Goal: Task Accomplishment & Management: Complete application form

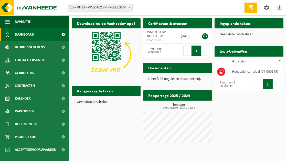
drag, startPoint x: 166, startPoint y: 71, endPoint x: 183, endPoint y: 83, distance: 21.2
click at [166, 71] on h2 "Documenten" at bounding box center [159, 68] width 33 height 10
click at [182, 79] on p "U heeft 99 ongelezen document(en)." at bounding box center [177, 79] width 59 height 4
click at [205, 36] on link at bounding box center [205, 36] width 6 height 6
click at [243, 111] on div "Download nu de Vanheede+ app! Verberg Certificaten & attesten Bekijk uw certifi…" at bounding box center [177, 83] width 214 height 135
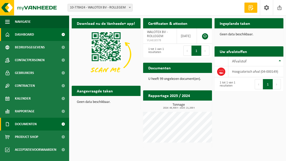
click at [42, 122] on link "Documenten" at bounding box center [34, 124] width 69 height 13
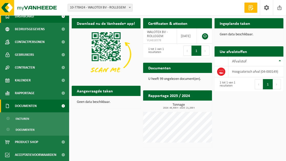
scroll to position [18, 0]
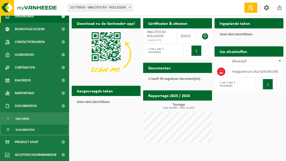
click at [31, 129] on span "Documenten" at bounding box center [25, 130] width 19 height 10
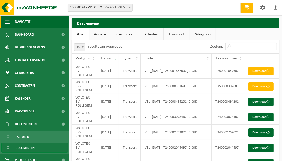
click at [9, 20] on span "button" at bounding box center [7, 21] width 5 height 13
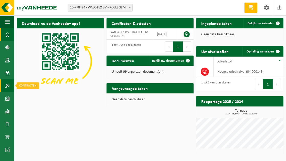
click at [8, 89] on span at bounding box center [7, 85] width 5 height 13
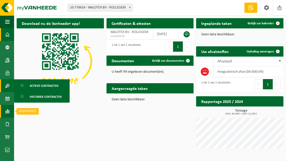
click at [9, 112] on span at bounding box center [7, 111] width 5 height 13
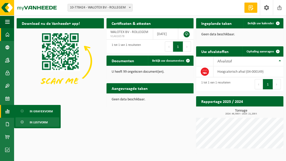
click at [44, 121] on span "In lijstvorm" at bounding box center [39, 122] width 18 height 10
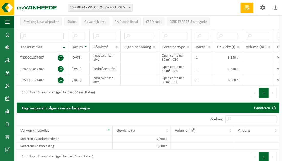
scroll to position [77, 0]
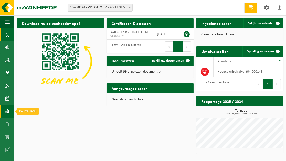
click at [10, 111] on link "Rapportage" at bounding box center [7, 111] width 14 height 13
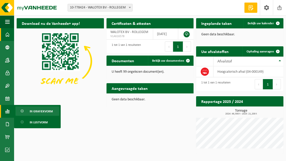
click at [41, 113] on span "In grafiekvorm" at bounding box center [41, 111] width 23 height 10
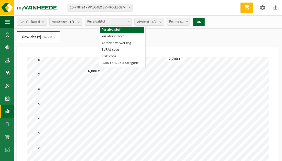
click at [132, 20] on span at bounding box center [128, 21] width 5 height 7
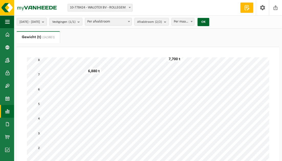
click at [132, 23] on span "Per afvalstroom" at bounding box center [108, 21] width 46 height 7
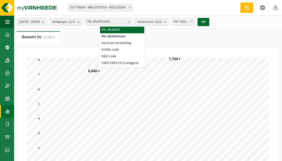
select select "1"
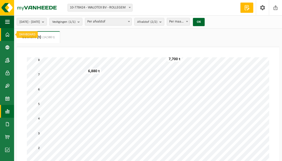
click at [6, 32] on span at bounding box center [7, 34] width 5 height 13
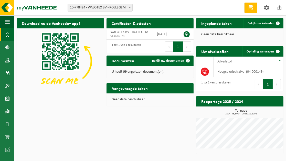
click at [253, 9] on span at bounding box center [251, 7] width 8 height 5
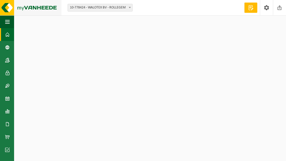
click at [41, 8] on img at bounding box center [30, 7] width 61 height 15
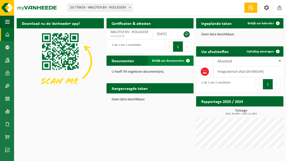
click at [173, 61] on span "Bekijk uw documenten" at bounding box center [168, 60] width 32 height 3
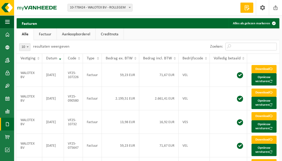
click at [242, 48] on input "Zoeken:" at bounding box center [250, 47] width 51 height 8
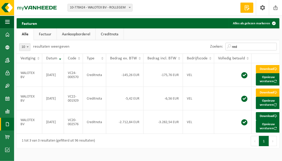
click at [275, 47] on input "red" at bounding box center [250, 47] width 51 height 8
type input "red"
click at [50, 35] on link "Factuur" at bounding box center [45, 34] width 23 height 12
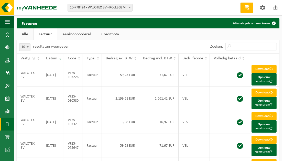
click at [76, 34] on link "Aankoopborderel" at bounding box center [76, 34] width 39 height 12
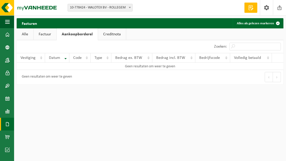
click at [107, 34] on link "Creditnota" at bounding box center [112, 34] width 28 height 12
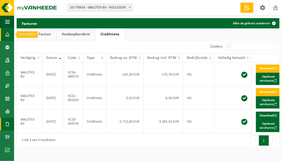
click at [8, 35] on span at bounding box center [7, 34] width 5 height 13
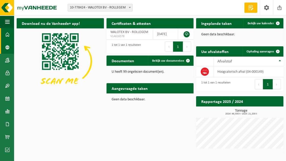
click at [5, 45] on span at bounding box center [7, 47] width 5 height 13
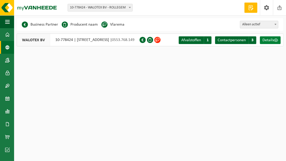
click at [266, 40] on span "Details" at bounding box center [268, 40] width 12 height 4
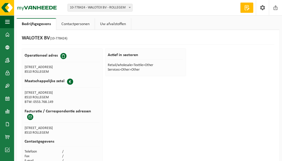
click at [115, 22] on link "Uw afvalstoffen" at bounding box center [113, 24] width 36 height 12
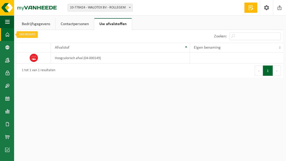
click at [8, 29] on span at bounding box center [7, 34] width 5 height 13
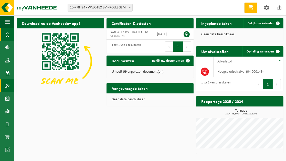
click at [5, 87] on span at bounding box center [7, 85] width 5 height 13
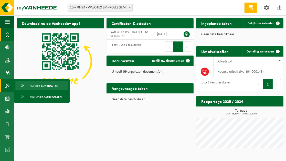
click at [51, 89] on span "Actieve contracten" at bounding box center [44, 86] width 29 height 10
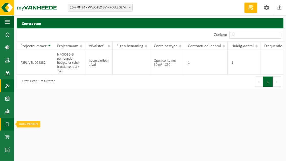
click at [8, 123] on span at bounding box center [7, 124] width 5 height 13
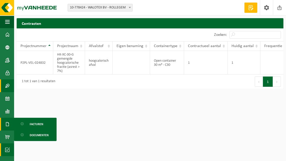
click at [6, 150] on span at bounding box center [7, 149] width 5 height 13
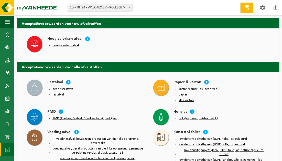
click at [75, 45] on button "hoogcalorisch afval" at bounding box center [65, 46] width 26 height 4
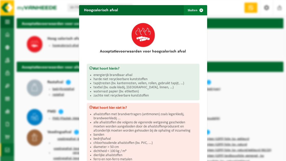
click at [198, 9] on span "button" at bounding box center [201, 10] width 10 height 10
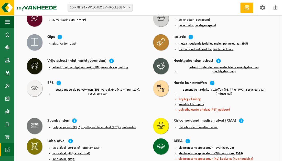
scroll to position [256, 0]
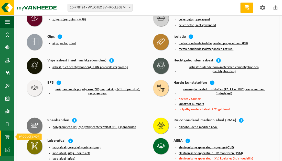
click at [4, 137] on link "Product Shop" at bounding box center [7, 137] width 14 height 13
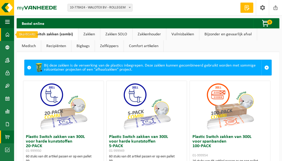
click at [8, 36] on span at bounding box center [7, 34] width 5 height 13
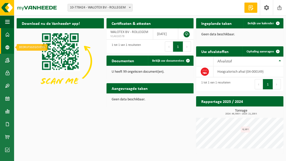
click at [6, 46] on span at bounding box center [7, 47] width 5 height 13
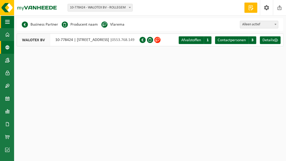
click at [7, 19] on span "button" at bounding box center [7, 21] width 5 height 13
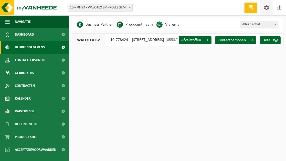
click at [266, 8] on span at bounding box center [267, 7] width 8 height 15
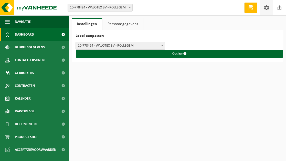
click at [34, 35] on span "Dashboard" at bounding box center [24, 34] width 19 height 13
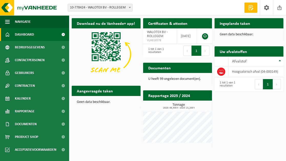
click at [162, 66] on h2 "Documenten" at bounding box center [159, 68] width 33 height 10
click at [191, 72] on div "Documenten Bekijk uw documenten" at bounding box center [177, 68] width 69 height 10
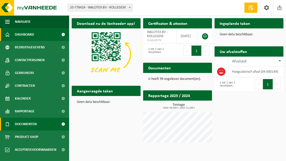
click at [31, 123] on span "Documenten" at bounding box center [26, 124] width 22 height 13
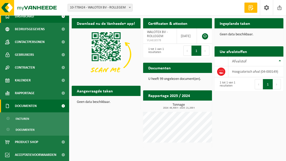
scroll to position [18, 0]
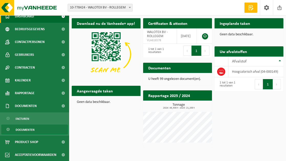
click at [33, 126] on span "Documenten" at bounding box center [25, 130] width 19 height 10
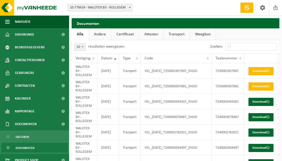
click at [101, 33] on link "Andere" at bounding box center [100, 34] width 22 height 12
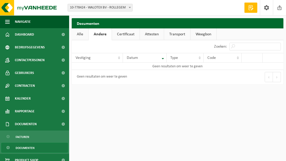
click at [122, 33] on link "Certificaat" at bounding box center [126, 34] width 28 height 12
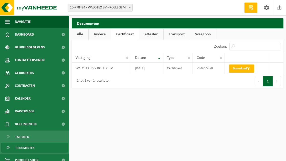
click at [154, 34] on link "Attesten" at bounding box center [151, 34] width 24 height 12
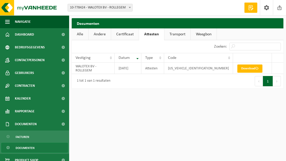
click at [176, 34] on link "Transport" at bounding box center [177, 34] width 26 height 12
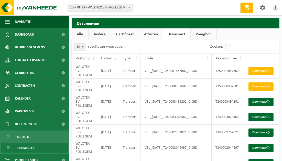
click at [156, 32] on link "Attesten" at bounding box center [151, 34] width 24 height 12
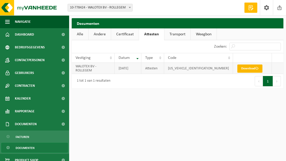
click at [242, 69] on link "Download" at bounding box center [249, 68] width 25 height 8
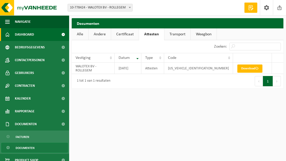
click at [28, 33] on span "Dashboard" at bounding box center [24, 34] width 19 height 13
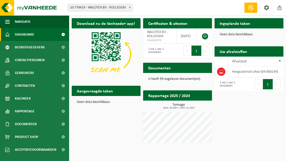
click at [236, 35] on p "Geen data beschikbaar." at bounding box center [249, 35] width 59 height 4
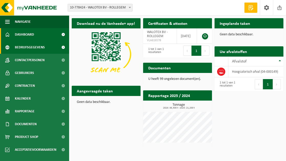
click at [26, 49] on span "Bedrijfsgegevens" at bounding box center [30, 47] width 30 height 13
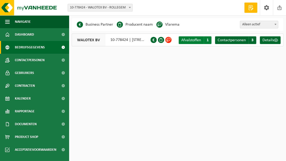
click at [195, 40] on span "Afvalstoffen" at bounding box center [191, 40] width 20 height 4
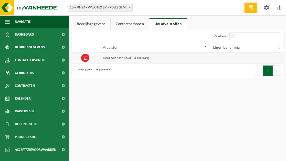
click at [117, 57] on td "hoogcalorisch afval (04-000149)" at bounding box center [154, 57] width 110 height 11
click at [185, 101] on html "Vestiging: 10-778424 - WALOTEX BV - ROLLEGEM 10-778424 - WALOTEX BV - ROLLEGEM …" at bounding box center [143, 80] width 286 height 161
click at [129, 25] on link "Contactpersonen" at bounding box center [130, 24] width 38 height 12
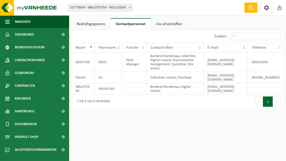
click at [100, 24] on link "Bedrijfsgegevens" at bounding box center [91, 24] width 39 height 12
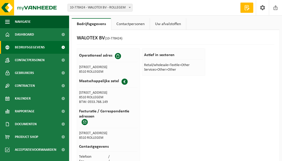
click at [28, 52] on span "Bedrijfsgegevens" at bounding box center [30, 47] width 30 height 13
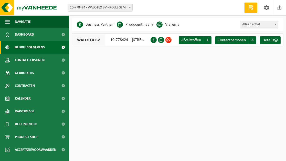
click at [33, 60] on span "Contactpersonen" at bounding box center [30, 60] width 30 height 13
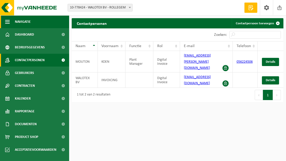
click at [25, 20] on span "Navigatie" at bounding box center [23, 21] width 16 height 13
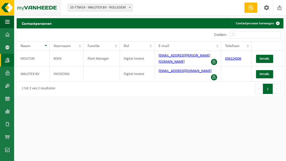
click at [9, 6] on img at bounding box center [30, 7] width 61 height 15
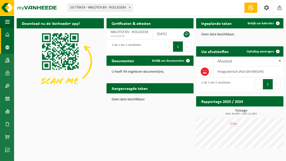
click at [4, 44] on link "Bedrijfsgegevens" at bounding box center [7, 47] width 14 height 13
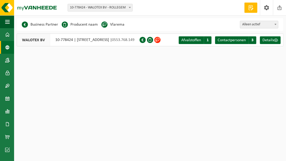
click at [41, 40] on span "WALOTEX BV" at bounding box center [33, 40] width 33 height 12
click at [3, 58] on link "Contactpersonen" at bounding box center [7, 60] width 14 height 13
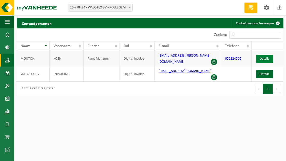
click at [268, 57] on span "Details" at bounding box center [264, 58] width 9 height 3
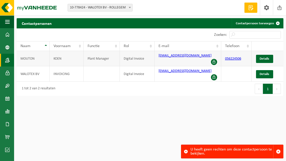
click at [215, 59] on span at bounding box center [214, 62] width 6 height 6
click at [208, 126] on html "Vestiging: 10-778424 - WALOTEX BV - ROLLEGEM 10-778424 - WALOTEX BV - ROLLEGEM …" at bounding box center [143, 80] width 286 height 161
click at [6, 73] on span at bounding box center [7, 73] width 5 height 13
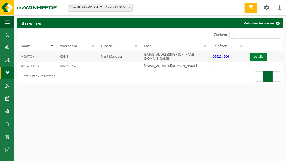
click at [257, 57] on link "Details" at bounding box center [258, 57] width 17 height 8
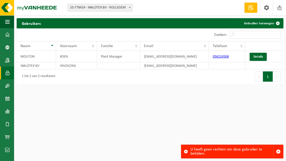
click at [179, 115] on html "Vestiging: 10-778424 - WALOTEX BV - ROLLEGEM 10-778424 - WALOTEX BV - ROLLEGEM …" at bounding box center [143, 80] width 286 height 161
click at [4, 85] on link "Contracten" at bounding box center [7, 85] width 14 height 13
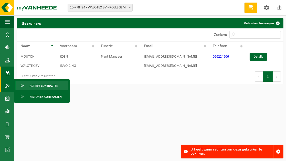
click at [49, 87] on span "Actieve contracten" at bounding box center [44, 86] width 29 height 10
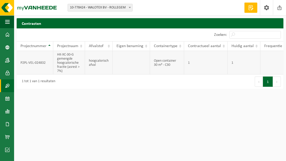
click at [65, 61] on td "HK-XC-30-G gemengde hoogcalorische fractie (asrest > 7%)" at bounding box center [69, 63] width 32 height 24
click at [31, 62] on td "P2PL-VEL-024832" at bounding box center [35, 63] width 37 height 24
click at [281, 57] on td at bounding box center [274, 63] width 28 height 24
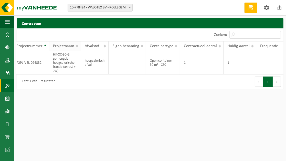
click at [62, 46] on span "Projectnaam" at bounding box center [63, 46] width 21 height 4
click at [267, 7] on span at bounding box center [267, 7] width 8 height 15
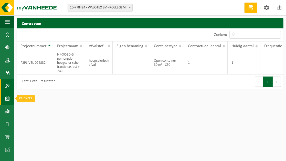
click at [5, 95] on span at bounding box center [7, 98] width 5 height 13
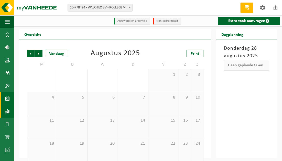
click at [6, 110] on span at bounding box center [7, 111] width 5 height 13
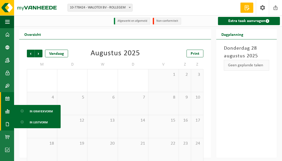
click at [6, 122] on span at bounding box center [7, 124] width 5 height 13
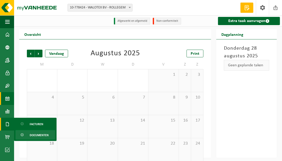
click at [33, 134] on span "Documenten" at bounding box center [39, 135] width 19 height 10
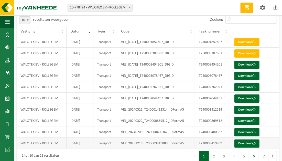
scroll to position [34, 0]
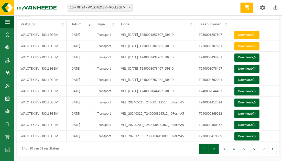
click at [218, 147] on button "2" at bounding box center [214, 149] width 10 height 10
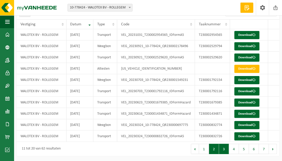
click at [221, 148] on button "3" at bounding box center [224, 149] width 10 height 10
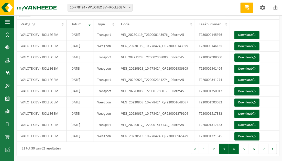
click at [235, 148] on button "4" at bounding box center [234, 149] width 10 height 10
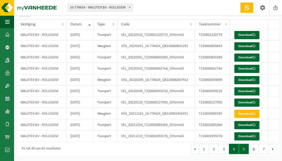
click at [246, 150] on button "5" at bounding box center [244, 149] width 10 height 10
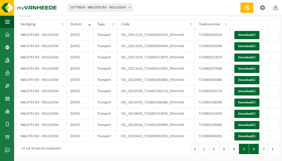
click at [254, 151] on button "6" at bounding box center [254, 149] width 10 height 10
click at [263, 146] on button "7" at bounding box center [264, 149] width 10 height 10
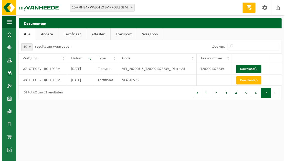
scroll to position [0, 0]
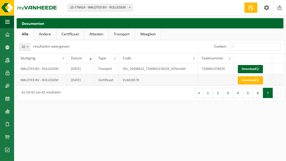
click at [104, 81] on td "Certificaat" at bounding box center [106, 79] width 24 height 11
click at [254, 80] on link "Download" at bounding box center [250, 80] width 25 height 8
click at [7, 34] on span at bounding box center [7, 34] width 5 height 13
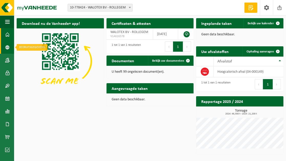
click at [1, 47] on link "Bedrijfsgegevens" at bounding box center [7, 47] width 14 height 13
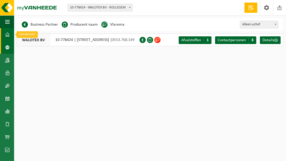
click at [8, 35] on span at bounding box center [7, 34] width 5 height 13
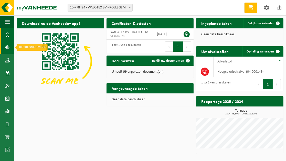
click at [7, 47] on span at bounding box center [7, 47] width 5 height 13
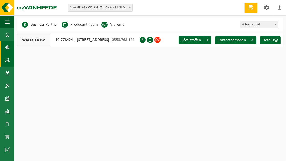
click at [9, 59] on span at bounding box center [7, 60] width 5 height 13
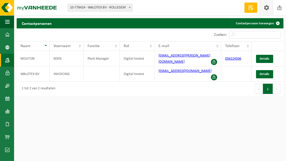
click at [268, 6] on span at bounding box center [267, 7] width 8 height 15
click at [8, 34] on span at bounding box center [7, 34] width 5 height 13
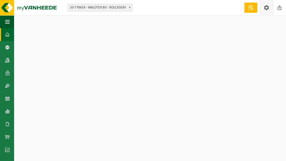
click at [265, 5] on span at bounding box center [267, 7] width 8 height 15
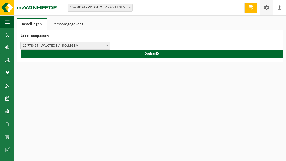
click at [74, 23] on link "Persoonsgegevens" at bounding box center [67, 24] width 41 height 12
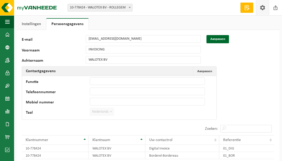
click at [34, 25] on link "Instellingen" at bounding box center [31, 24] width 29 height 12
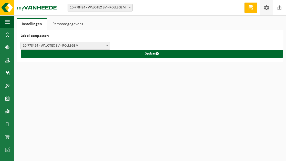
click at [268, 7] on span at bounding box center [267, 7] width 8 height 15
click at [7, 20] on span "button" at bounding box center [7, 21] width 5 height 13
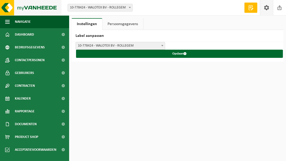
click at [8, 5] on img at bounding box center [30, 7] width 61 height 15
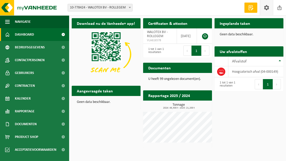
click at [267, 7] on span at bounding box center [267, 7] width 8 height 15
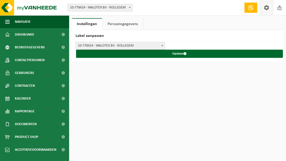
click at [126, 20] on link "Persoonsgegevens" at bounding box center [122, 24] width 41 height 12
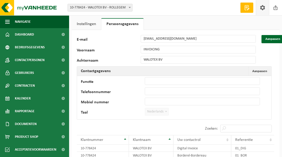
click at [89, 26] on link "Instellingen" at bounding box center [86, 24] width 29 height 12
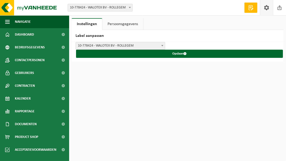
click at [160, 94] on html "Vestiging: 10-778424 - WALOTEX BV - ROLLEGEM 10-778424 - WALOTEX BV - ROLLEGEM …" at bounding box center [143, 80] width 286 height 161
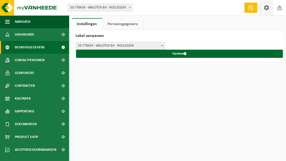
click at [33, 47] on span "Bedrijfsgegevens" at bounding box center [30, 47] width 30 height 13
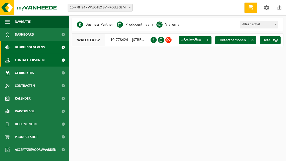
click at [42, 63] on span "Contactpersonen" at bounding box center [30, 60] width 30 height 13
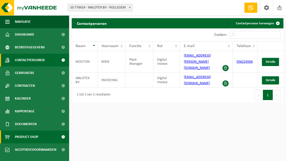
click at [33, 138] on span "Product Shop" at bounding box center [26, 137] width 23 height 13
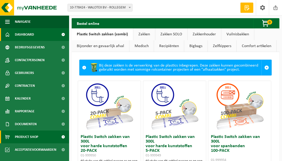
click at [25, 35] on span "Dashboard" at bounding box center [24, 34] width 19 height 13
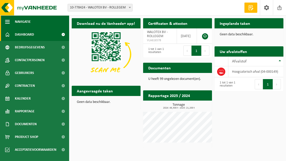
click at [28, 23] on span "Navigatie" at bounding box center [23, 21] width 16 height 13
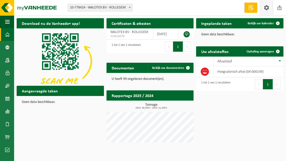
click at [264, 7] on span at bounding box center [267, 7] width 8 height 15
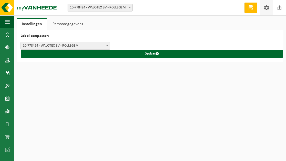
click at [253, 9] on span at bounding box center [251, 7] width 8 height 5
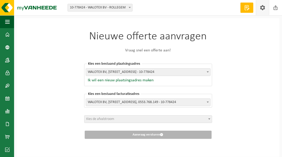
click at [265, 5] on span at bounding box center [263, 7] width 8 height 15
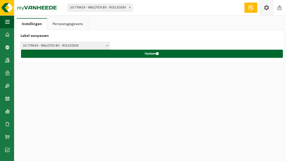
click at [131, 9] on span at bounding box center [129, 7] width 5 height 7
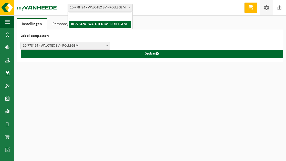
click at [190, 1] on div "Vestiging: 10-778424 - WALOTEX BV - ROLLEGEM 10-778424 - WALOTEX BV - ROLLEGEM …" at bounding box center [143, 8] width 286 height 16
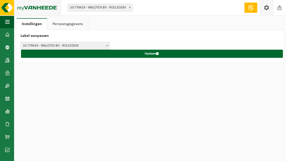
click at [16, 6] on img at bounding box center [30, 7] width 61 height 15
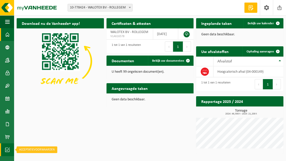
click at [8, 147] on span at bounding box center [7, 149] width 5 height 13
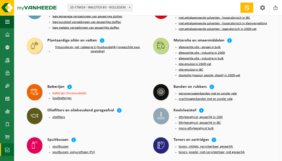
scroll to position [510, 0]
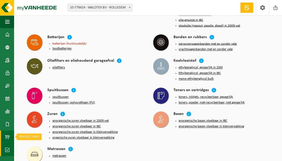
click at [7, 136] on span at bounding box center [7, 137] width 5 height 13
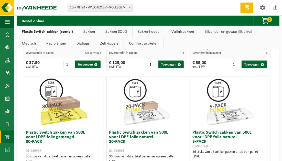
scroll to position [410, 0]
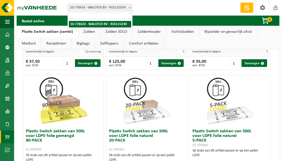
click at [129, 8] on b at bounding box center [130, 7] width 2 height 1
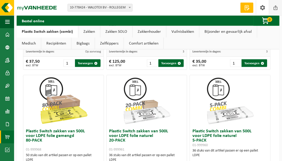
click at [275, 6] on span at bounding box center [276, 7] width 8 height 15
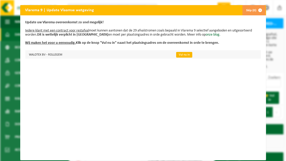
click at [183, 53] on link "Vul nu in" at bounding box center [184, 55] width 16 height 6
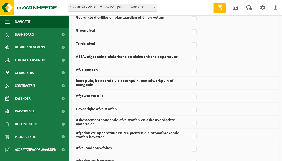
scroll to position [102, 0]
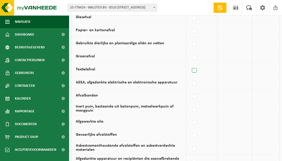
click at [197, 68] on label at bounding box center [194, 71] width 7 height 8
click at [190, 64] on input "Textielafval" at bounding box center [190, 64] width 0 height 0
checkbox input "true"
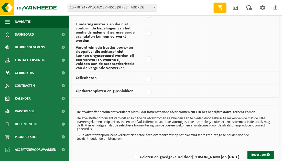
scroll to position [421, 0]
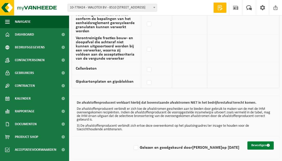
click at [257, 144] on button "Bevestigen" at bounding box center [261, 146] width 26 height 8
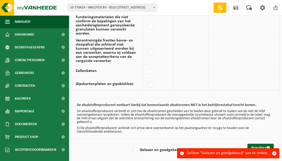
scroll to position [419, 0]
click at [133, 146] on label "Gelezen en goedgekeurd door KOEN MOUTON op 28/08/25" at bounding box center [186, 150] width 107 height 8
click at [132, 144] on input "Gelezen en goedgekeurd door KOEN MOUTON op 28/08/25" at bounding box center [132, 144] width 0 height 0
checkbox input "true"
click at [253, 144] on button "Bevestigen" at bounding box center [261, 148] width 26 height 8
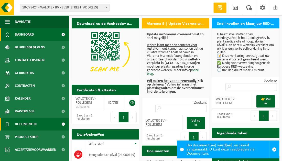
click at [36, 123] on span "Documenten" at bounding box center [26, 124] width 22 height 13
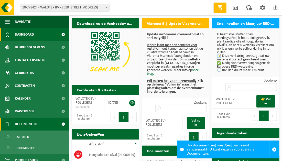
click at [28, 123] on span "Documenten" at bounding box center [26, 124] width 22 height 13
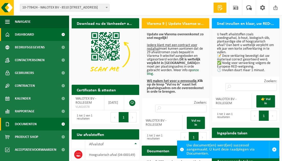
click at [50, 129] on link "Documenten" at bounding box center [34, 124] width 69 height 13
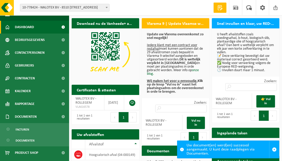
scroll to position [18, 0]
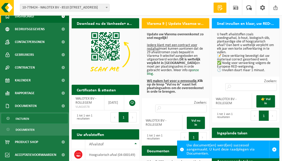
click at [25, 118] on span "Facturen" at bounding box center [23, 119] width 14 height 10
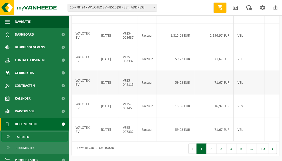
scroll to position [200, 0]
click at [214, 149] on button "2" at bounding box center [212, 149] width 10 height 10
click at [220, 148] on button "3" at bounding box center [222, 149] width 10 height 10
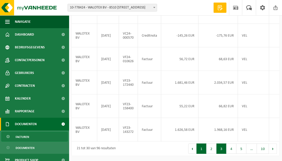
click at [206, 147] on button "1" at bounding box center [202, 149] width 10 height 10
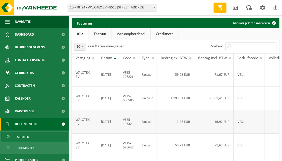
scroll to position [26, 0]
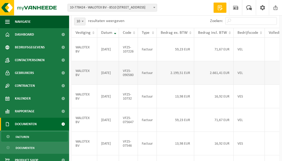
click at [89, 81] on td "WALOTEX BV" at bounding box center [85, 73] width 26 height 24
click at [38, 145] on link "Documenten" at bounding box center [34, 148] width 67 height 10
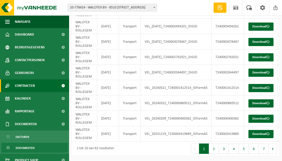
click at [49, 83] on link "Contracten" at bounding box center [34, 85] width 69 height 13
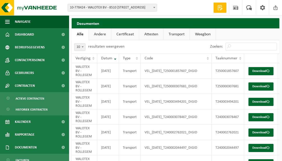
click at [126, 32] on link "Certificaat" at bounding box center [125, 34] width 28 height 12
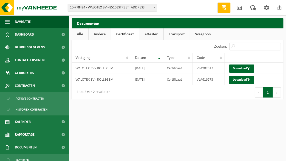
click at [80, 32] on link "Alle" at bounding box center [80, 34] width 17 height 12
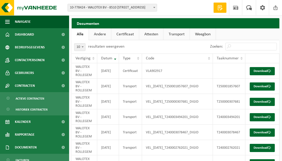
click at [203, 31] on link "Weegbon" at bounding box center [203, 34] width 26 height 12
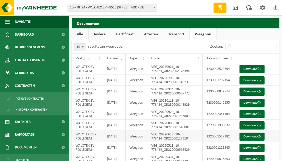
scroll to position [75, 0]
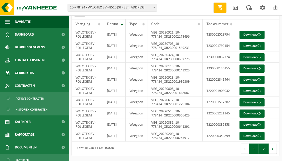
click at [263, 147] on button "2" at bounding box center [264, 149] width 10 height 10
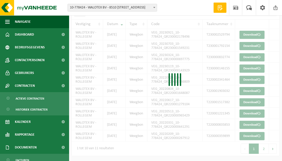
scroll to position [0, 0]
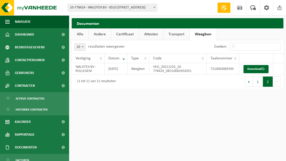
click at [198, 34] on link "Weegbon" at bounding box center [203, 34] width 27 height 12
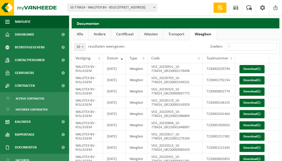
click at [81, 33] on link "Alle" at bounding box center [80, 34] width 17 height 12
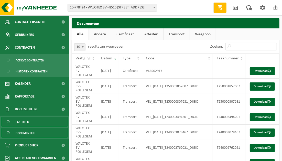
scroll to position [41, 0]
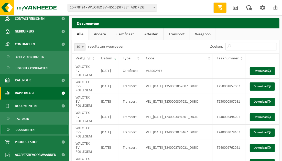
click at [37, 94] on link "Rapportage" at bounding box center [34, 93] width 69 height 13
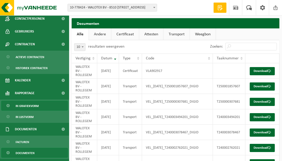
click at [35, 106] on span "In grafiekvorm" at bounding box center [27, 106] width 23 height 10
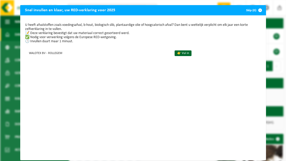
click at [188, 153] on div "U heeft afvalstoffen zoals voedingsafval, b-hout, biologisch slib, plantaardige…" at bounding box center [143, 87] width 246 height 145
click at [175, 55] on link "👉 Vul in" at bounding box center [183, 53] width 17 height 6
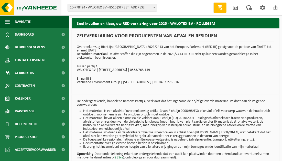
click at [6, 8] on img at bounding box center [30, 7] width 61 height 15
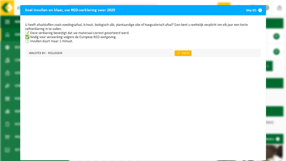
click at [175, 51] on link "👉 Vul in" at bounding box center [183, 53] width 17 height 6
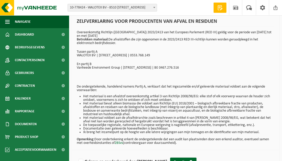
scroll to position [29, 0]
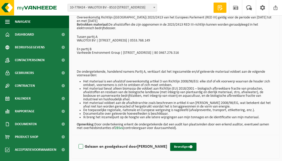
click at [83, 146] on label "Gelezen en goedgekeurd door [PERSON_NAME]" at bounding box center [123, 147] width 90 height 8
click at [167, 140] on input "Gelezen en goedgekeurd door [PERSON_NAME]" at bounding box center [167, 140] width 0 height 0
checkbox input "true"
click at [179, 146] on button "Bevestigen" at bounding box center [183, 147] width 26 height 8
